Goal: Find specific page/section: Find specific page/section

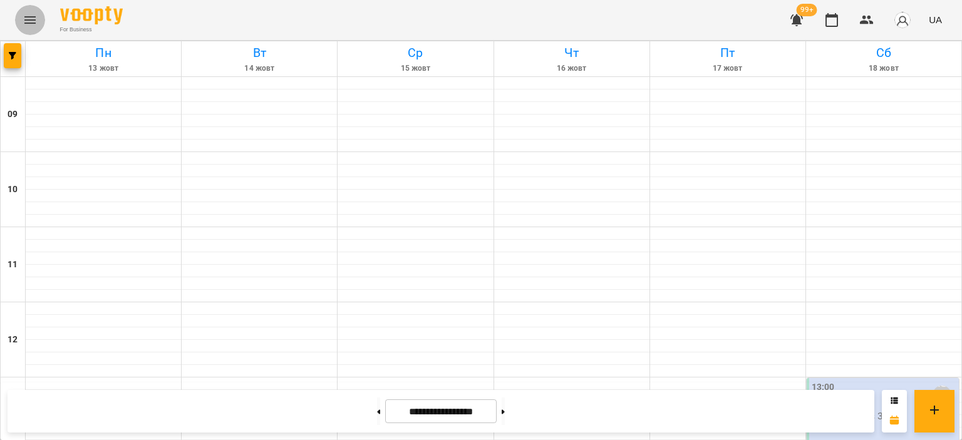
click at [28, 22] on icon "Menu" at bounding box center [30, 20] width 15 height 15
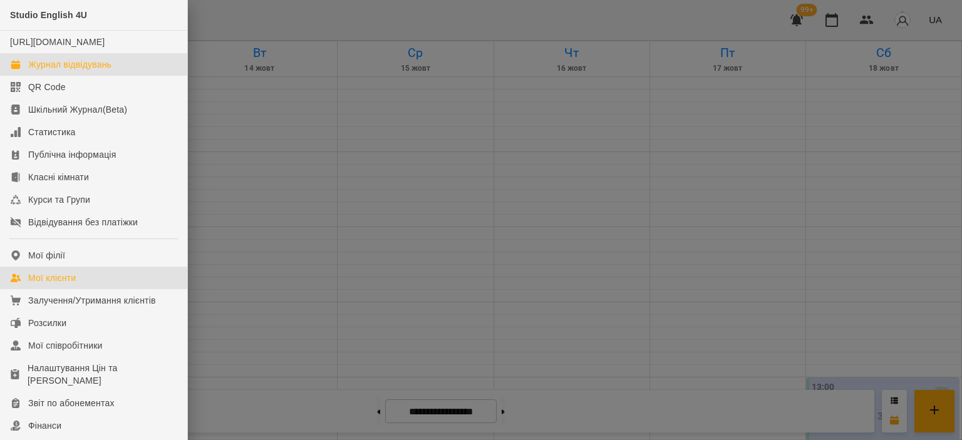
click at [37, 284] on div "Мої клієнти" at bounding box center [52, 278] width 48 height 13
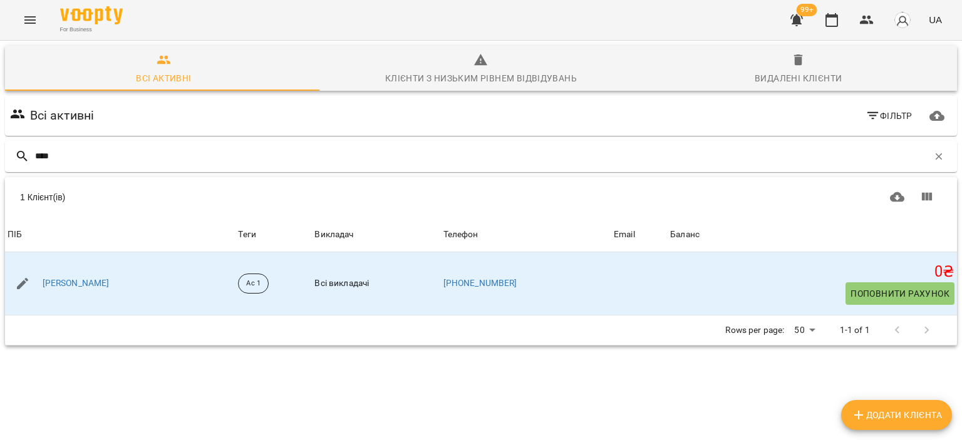
type input "****"
click at [76, 290] on div "[PERSON_NAME]" at bounding box center [76, 284] width 72 height 18
click at [81, 282] on link "[PERSON_NAME]" at bounding box center [76, 283] width 67 height 13
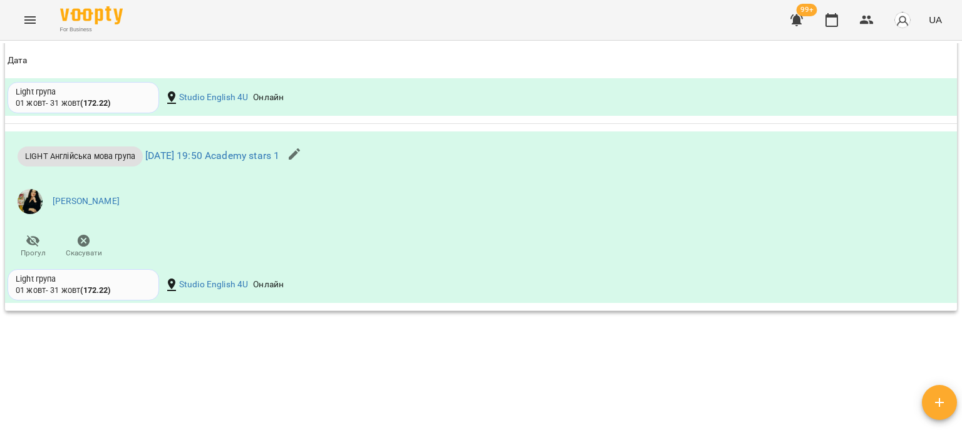
scroll to position [986, 0]
click at [210, 160] on link "[DATE] 19:50 Academy stars 1" at bounding box center [212, 156] width 134 height 12
